Goal: Task Accomplishment & Management: Manage account settings

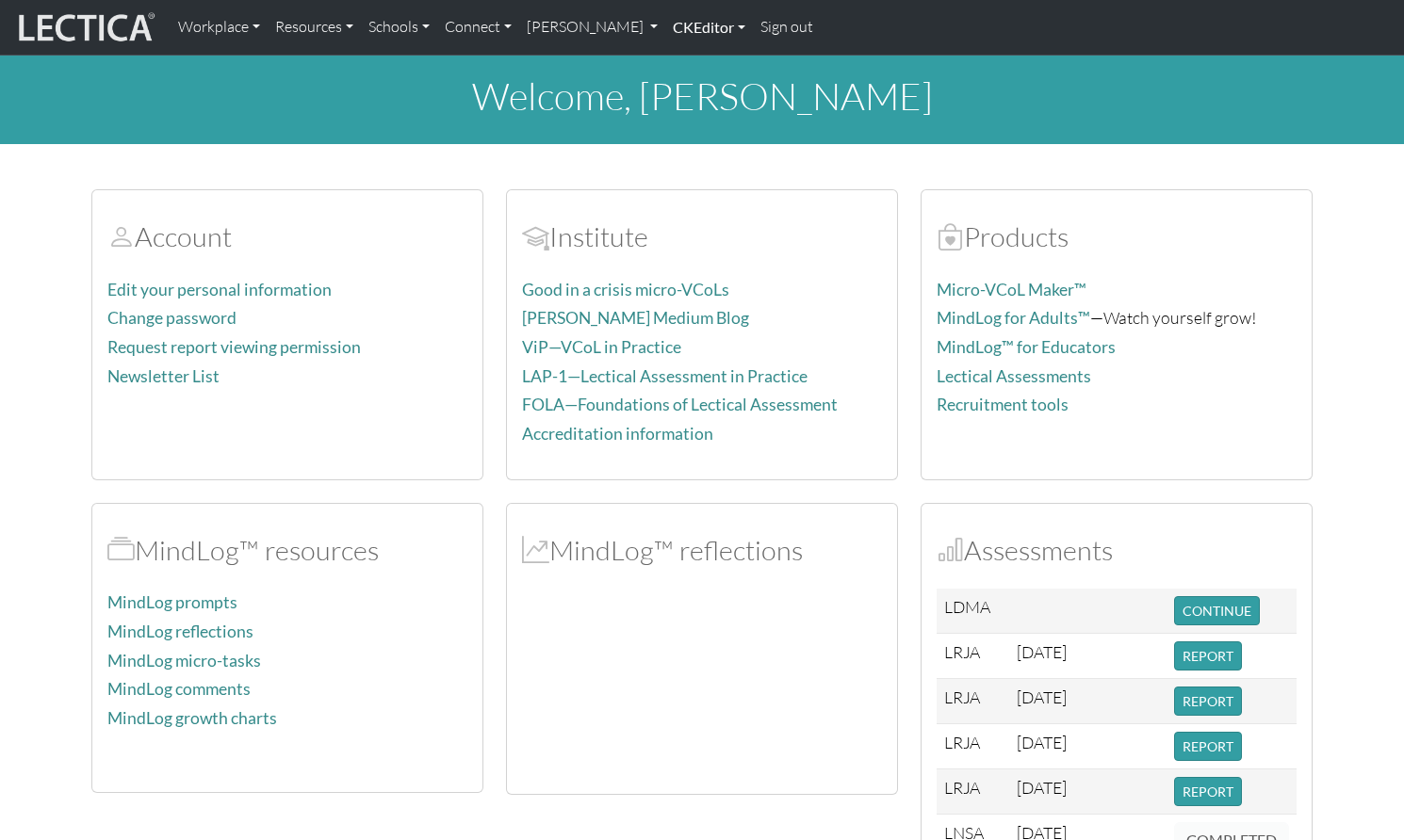
click at [665, 31] on link "CKEditor" at bounding box center [708, 27] width 88 height 39
click at [544, 29] on link "[PERSON_NAME]" at bounding box center [593, 27] width 147 height 39
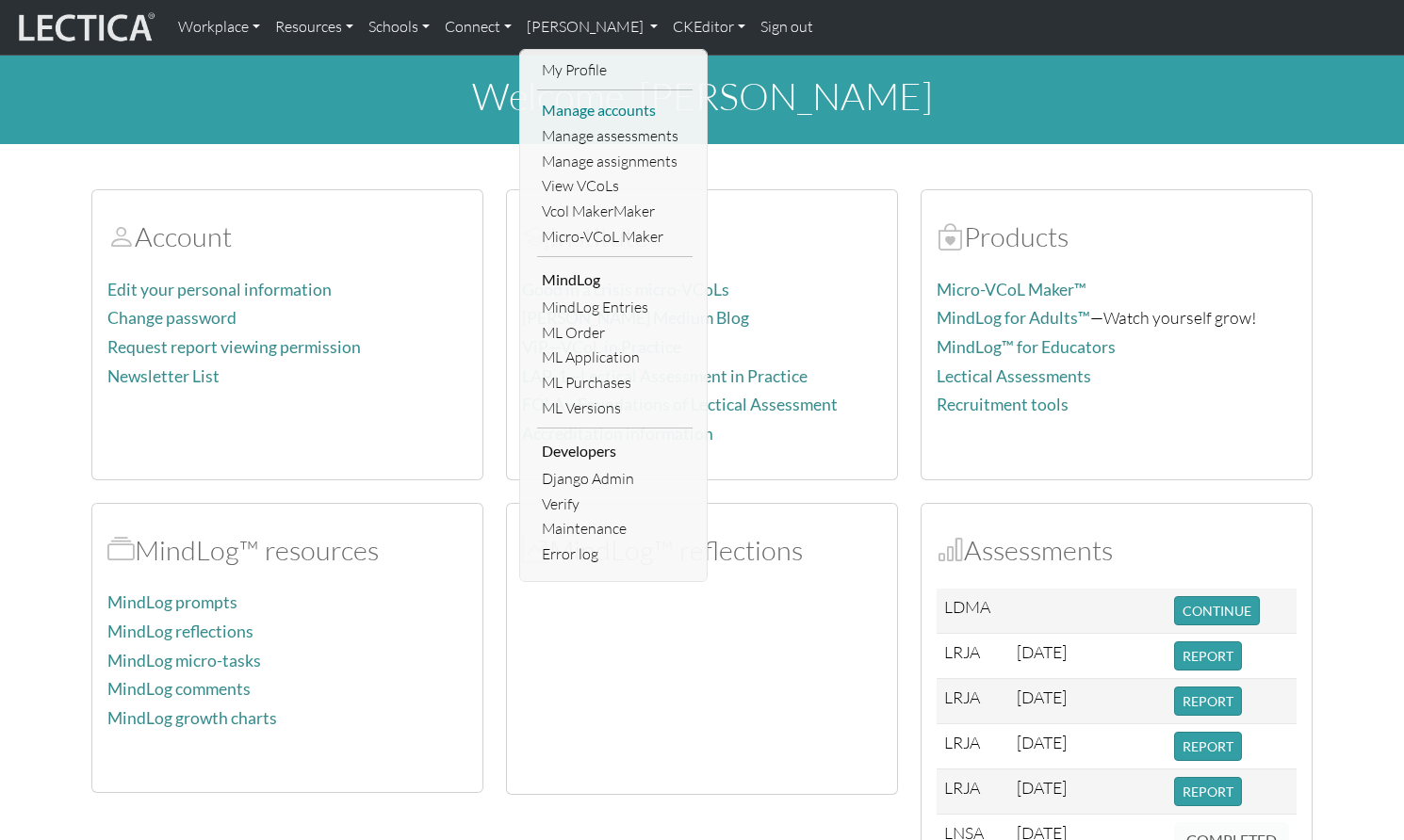
click at [545, 104] on link "Manage accounts" at bounding box center [614, 111] width 155 height 25
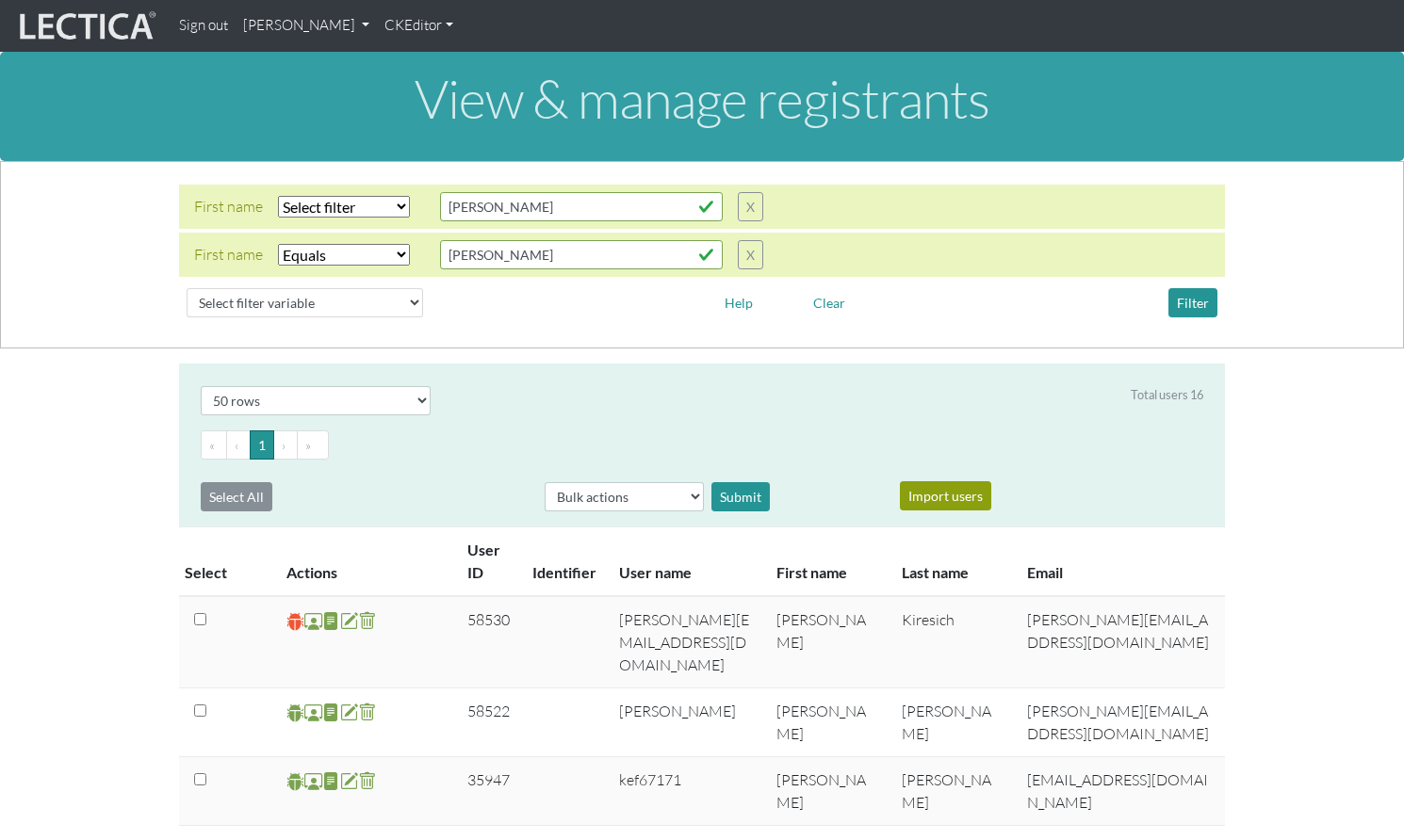
select select "iexact"
select select "50"
click at [1198, 288] on button "Filter" at bounding box center [1193, 302] width 49 height 29
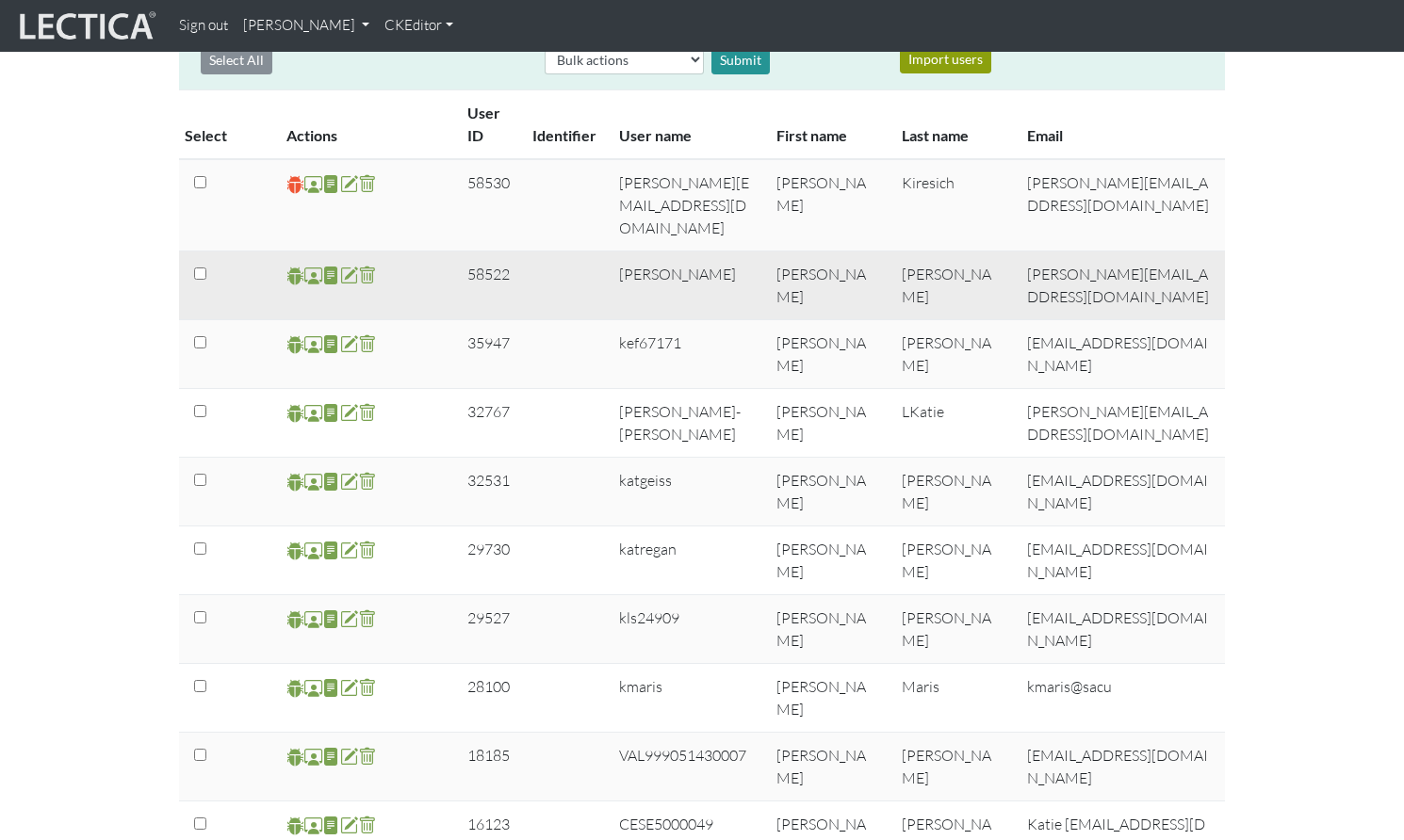
scroll to position [438, 0]
click at [344, 264] on span at bounding box center [349, 275] width 18 height 21
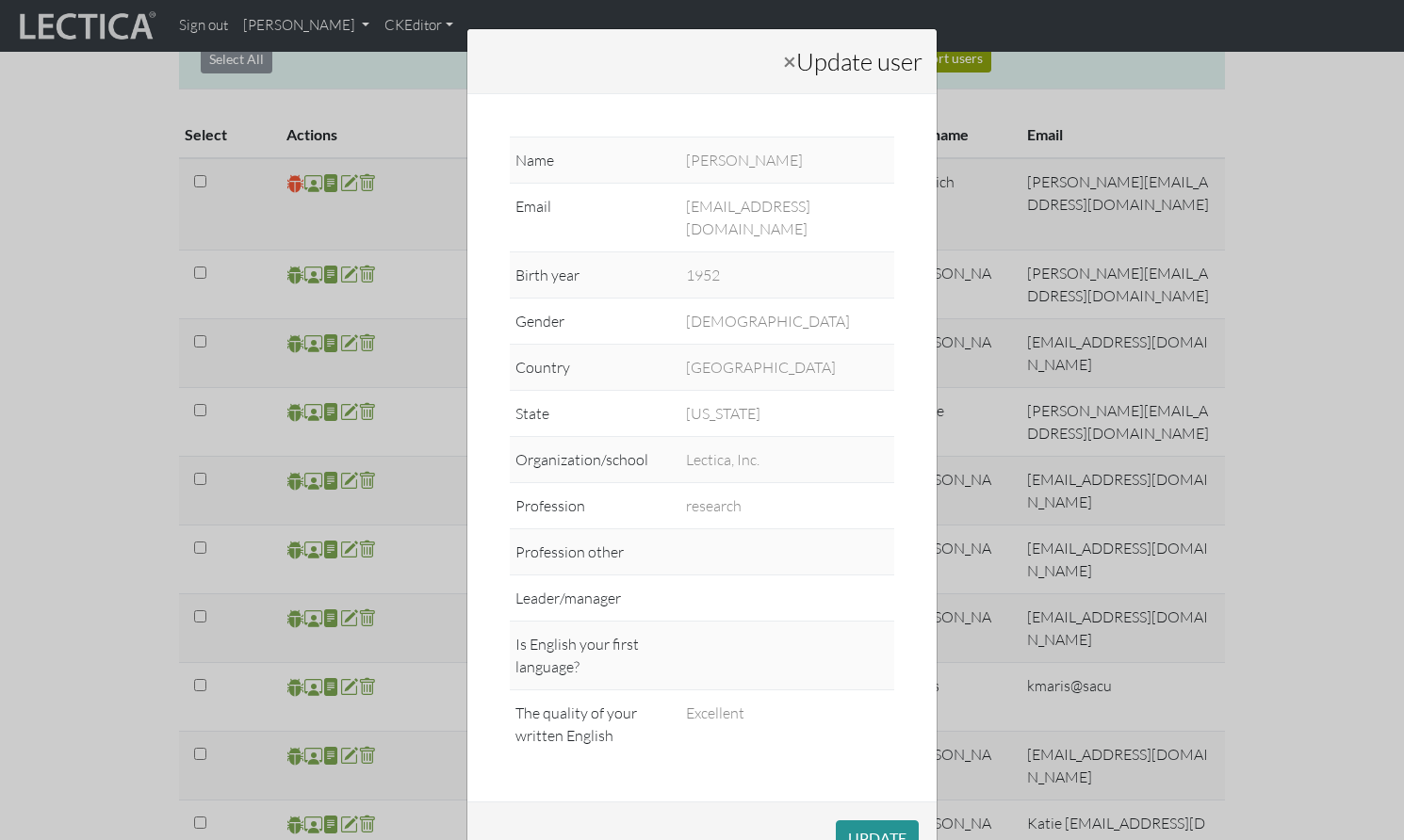
click at [312, 209] on div "× Update user Name Theo Dawson Email theo@lectica.org Birth year 1952 Gender Fe…" at bounding box center [702, 420] width 1404 height 840
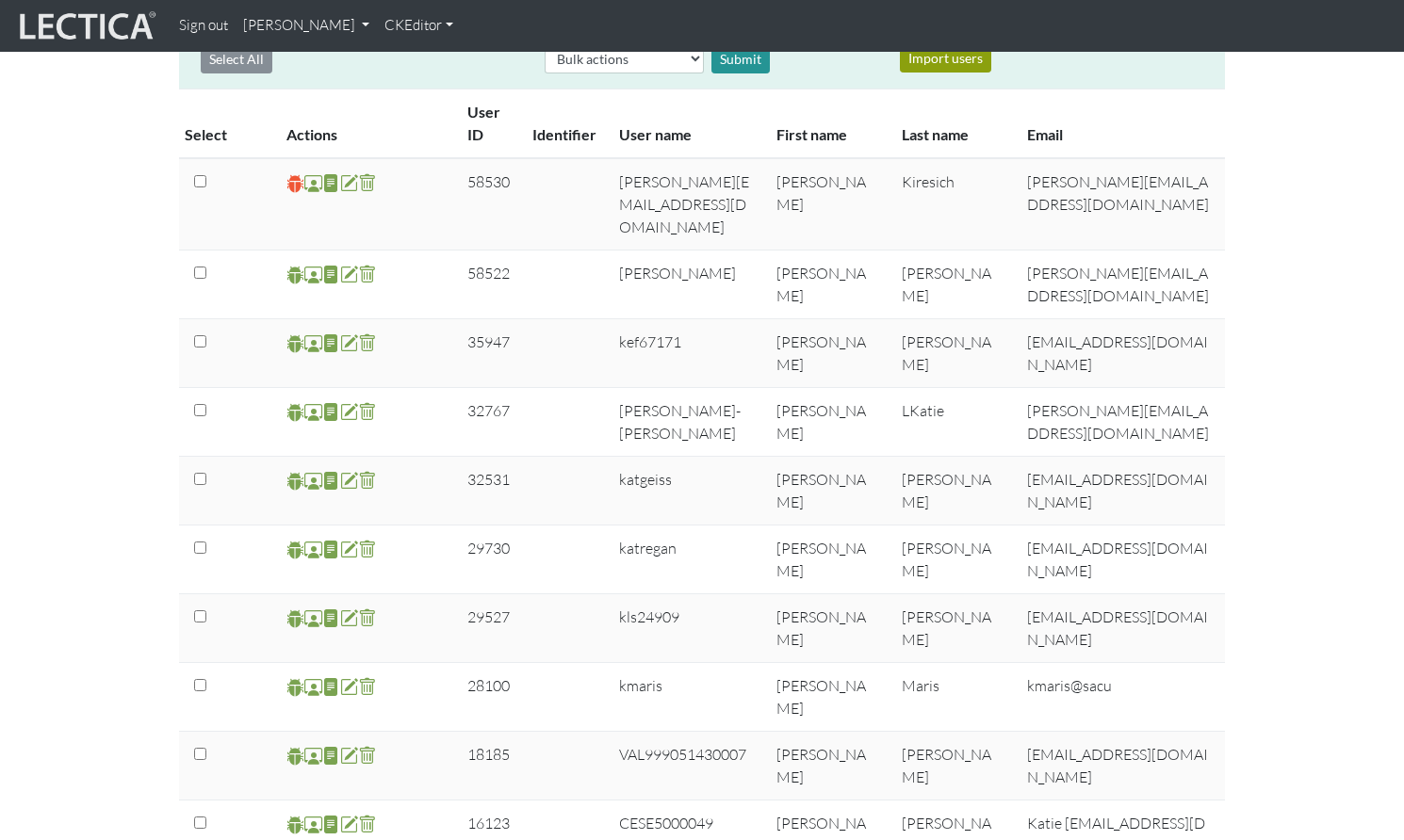
click at [312, 264] on span at bounding box center [313, 275] width 18 height 21
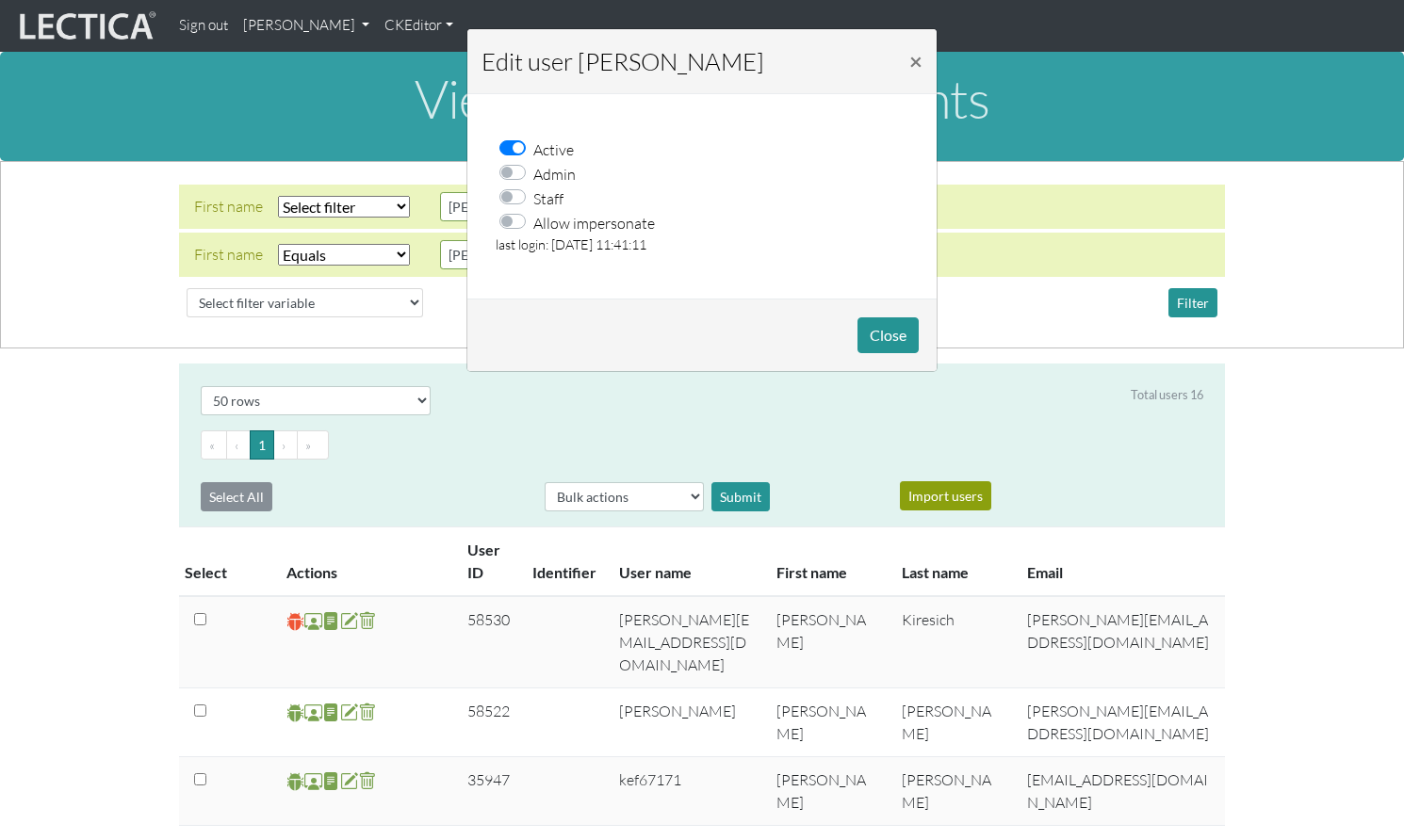
drag, startPoint x: 517, startPoint y: 210, endPoint x: 618, endPoint y: 230, distance: 103.0
click at [534, 210] on label "Allow impersonate" at bounding box center [595, 222] width 121 height 24
click at [517, 210] on input "Allow impersonate" at bounding box center [518, 220] width 15 height 19
checkbox input "true"
click at [892, 324] on button "Close" at bounding box center [888, 335] width 62 height 36
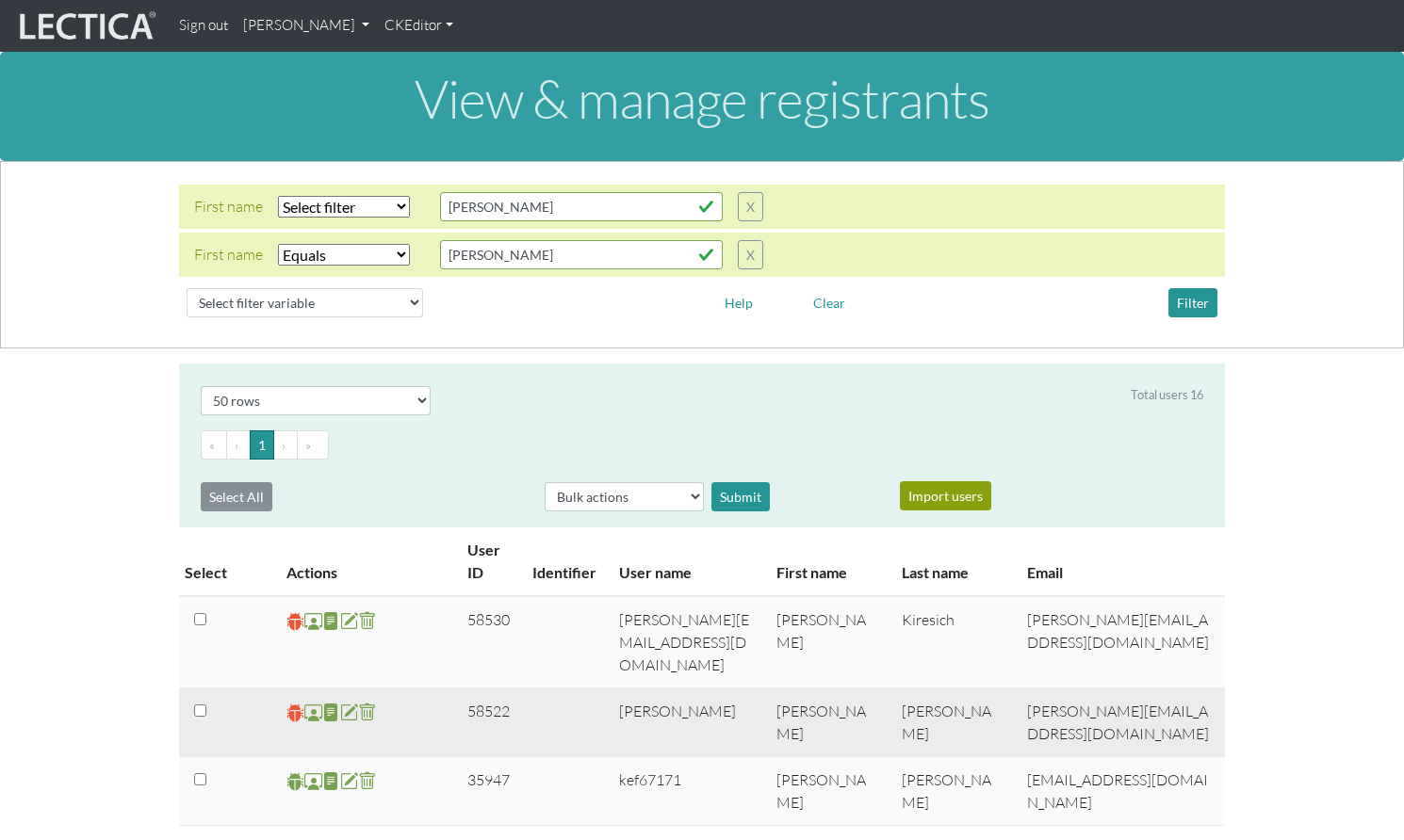
click at [293, 702] on span at bounding box center [295, 713] width 18 height 21
